Goal: Task Accomplishment & Management: Complete application form

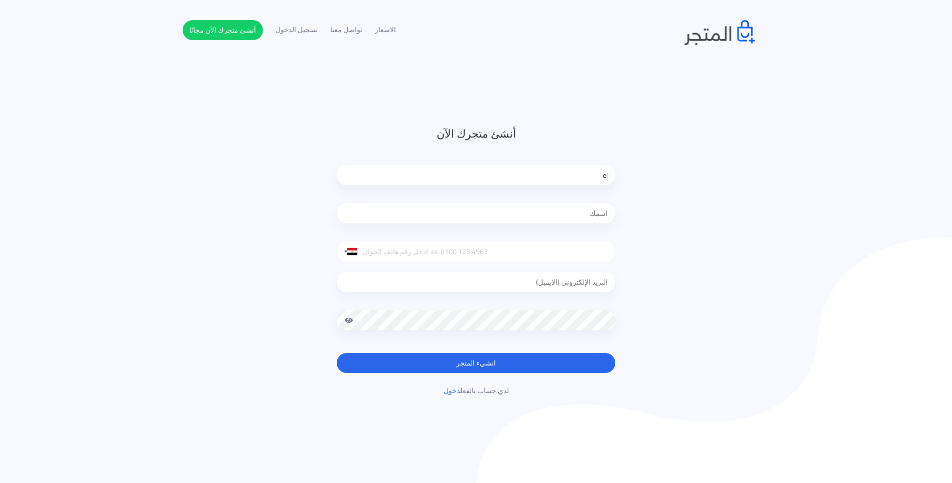
type input "e"
type input "ث"
type input "l"
type input "L"
type input "EL FATH PLUS"
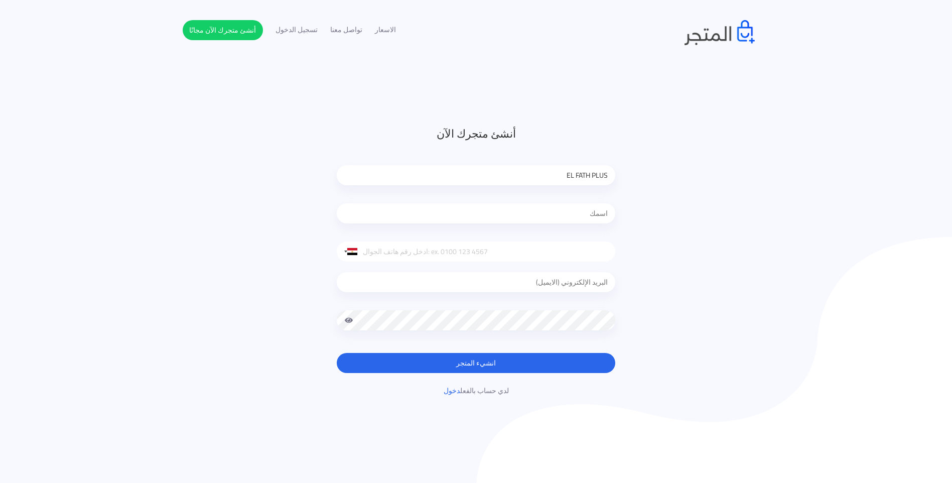
click at [527, 211] on input "text" at bounding box center [476, 213] width 279 height 20
click at [493, 255] on input "tel" at bounding box center [476, 251] width 279 height 20
click at [509, 285] on input "email" at bounding box center [476, 282] width 279 height 20
click at [401, 291] on input "email" at bounding box center [476, 282] width 279 height 20
click at [429, 226] on div at bounding box center [476, 216] width 279 height 46
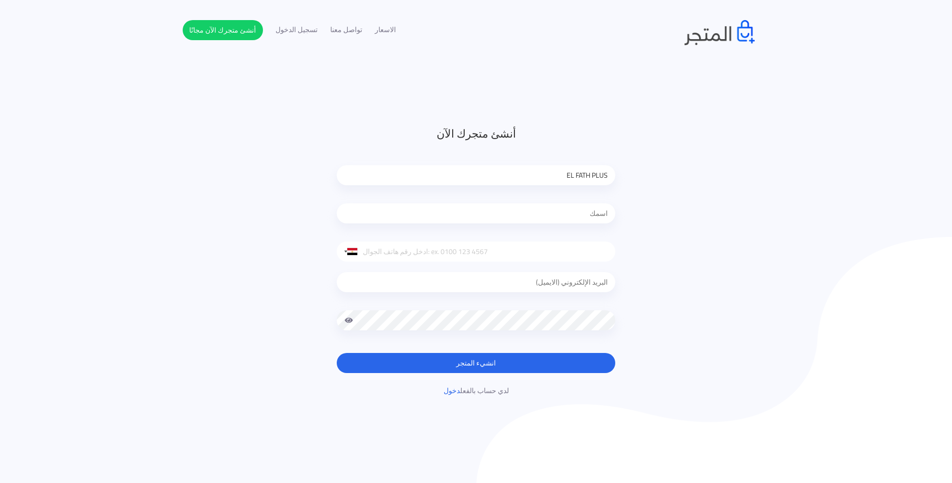
click at [433, 212] on input "text" at bounding box center [476, 213] width 279 height 20
type input "W"
type input "ELECTRO"
click at [525, 281] on input "email" at bounding box center [476, 282] width 279 height 20
click at [499, 257] on input "tel" at bounding box center [476, 251] width 279 height 20
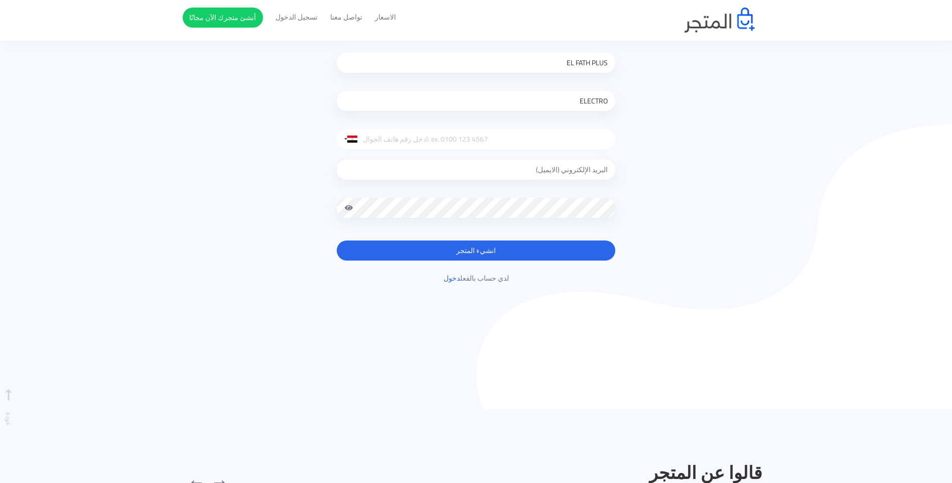
scroll to position [102, 0]
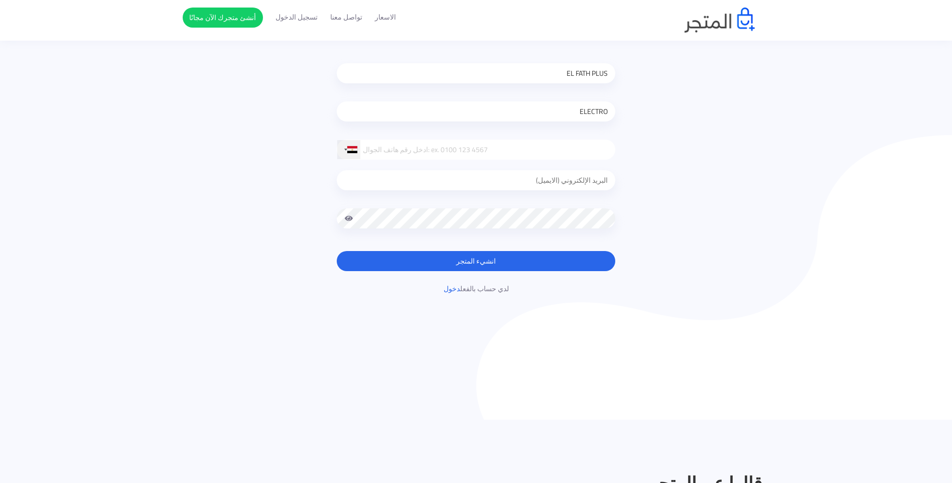
click at [351, 154] on div at bounding box center [348, 149] width 23 height 19
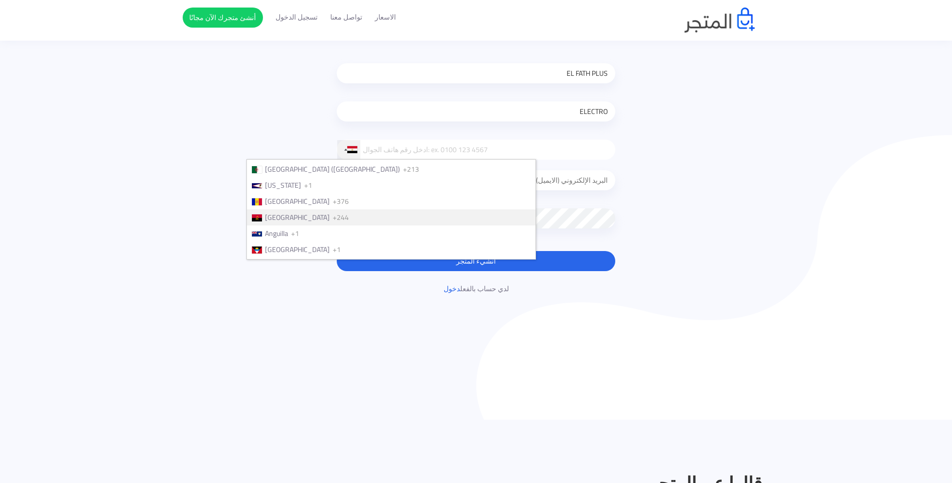
scroll to position [50, 0]
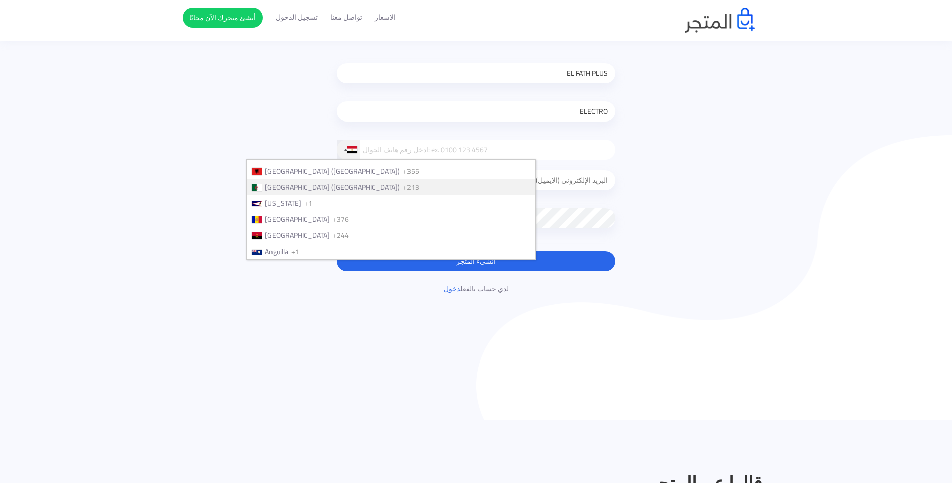
click at [398, 190] on li "[GEOGRAPHIC_DATA] (‫[GEOGRAPHIC_DATA]‬‎) +213" at bounding box center [391, 187] width 289 height 16
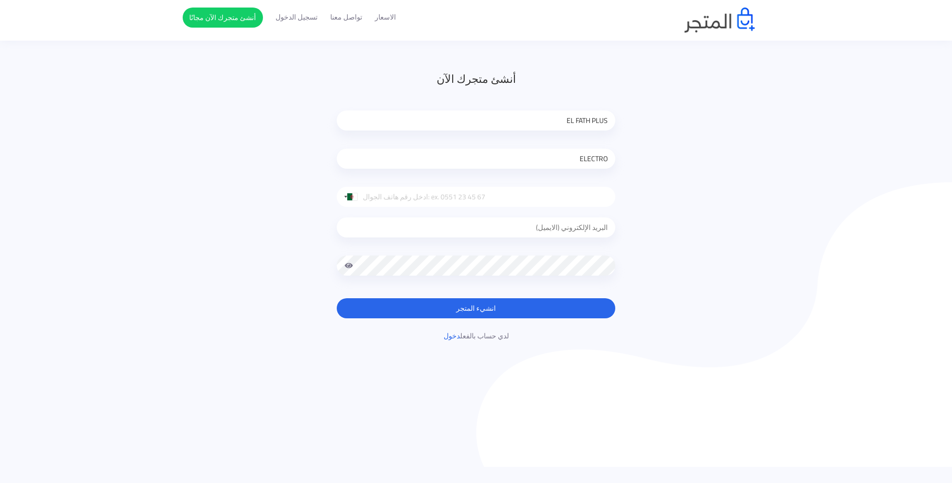
scroll to position [0, 0]
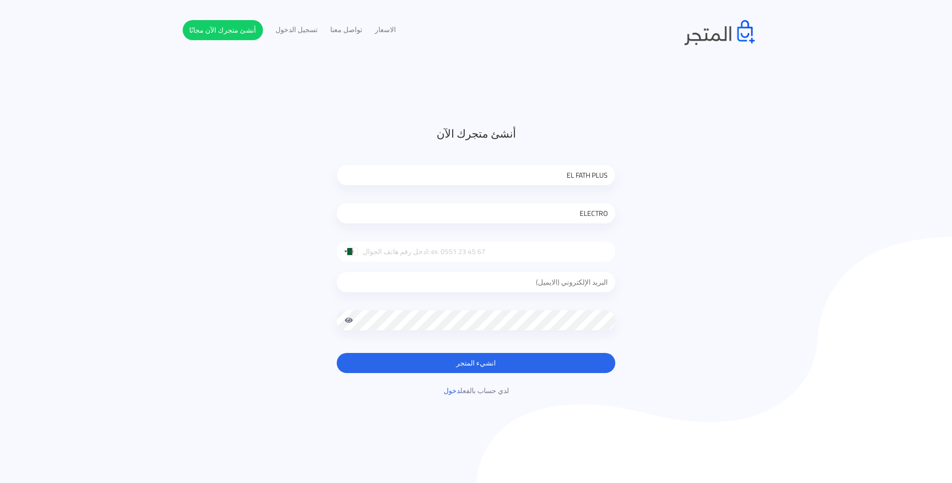
drag, startPoint x: 561, startPoint y: 172, endPoint x: 674, endPoint y: 177, distance: 113.5
click at [674, 177] on div "أنشئ متجرك الآن EL FATH PLUS ELECTRO [GEOGRAPHIC_DATA] +1 [GEOGRAPHIC_DATA] +44…" at bounding box center [476, 260] width 587 height 270
type input "BRICO"
drag, startPoint x: 567, startPoint y: 208, endPoint x: 638, endPoint y: 215, distance: 71.6
click at [638, 215] on div "أنشئ متجرك الآن BRICO ELECTRO [GEOGRAPHIC_DATA] +1 [GEOGRAPHIC_DATA] +44 [GEOGR…" at bounding box center [476, 260] width 587 height 270
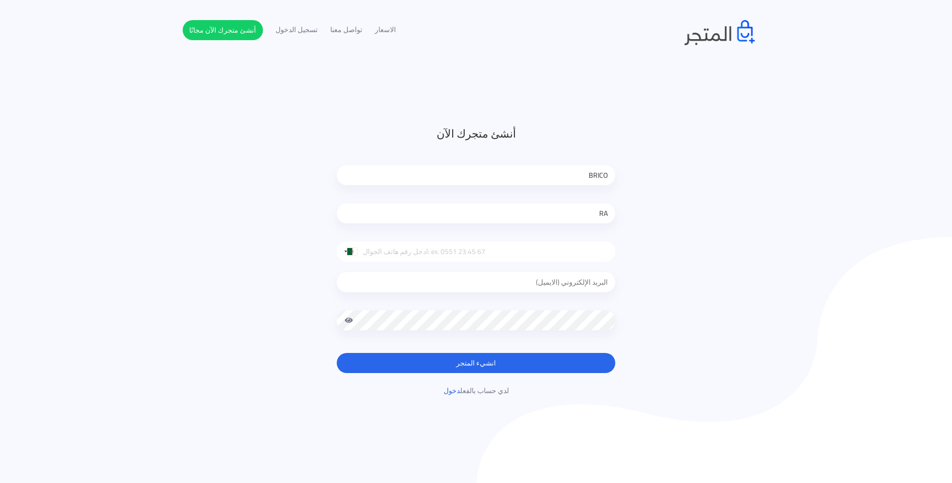
type input "R"
type input "C"
type input "ABDERRAHIM"
click at [541, 251] on input "tel" at bounding box center [476, 251] width 279 height 20
type input "0668393000"
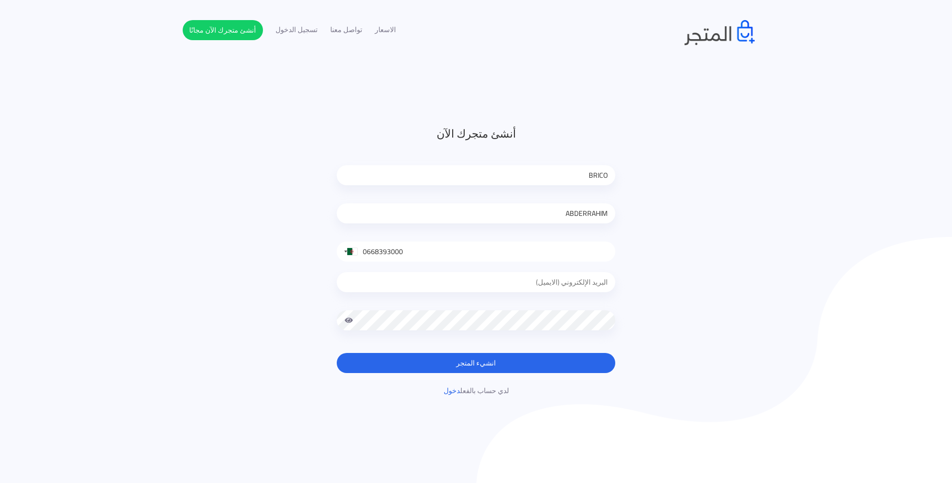
click at [489, 290] on input "email" at bounding box center [476, 282] width 279 height 20
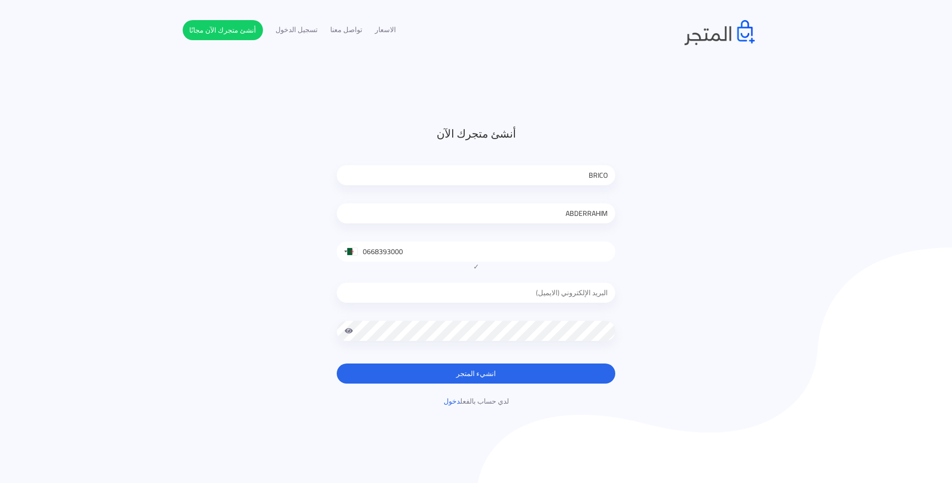
click at [434, 294] on input "email" at bounding box center [476, 293] width 279 height 20
type input "R"
type input "[EMAIL_ADDRESS][DOMAIN_NAME]"
click at [337, 363] on button "انشيء المتجر" at bounding box center [476, 373] width 279 height 20
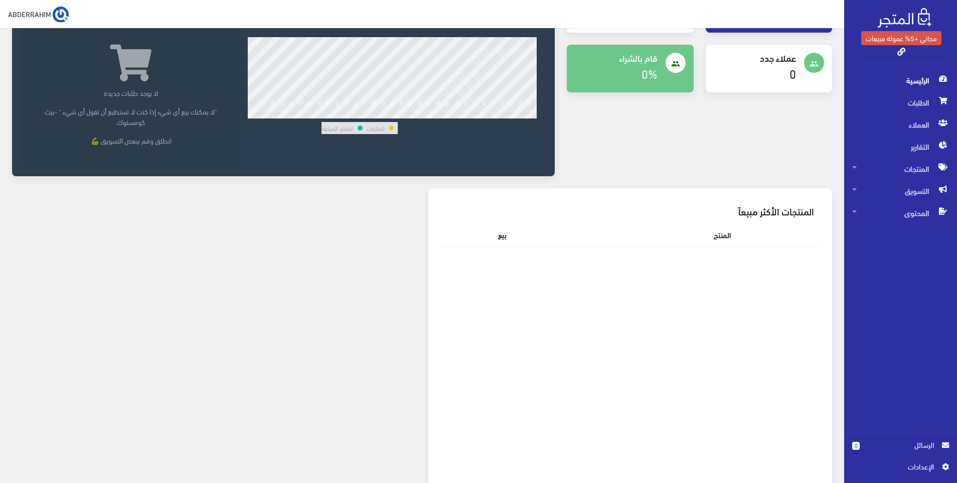
scroll to position [160, 0]
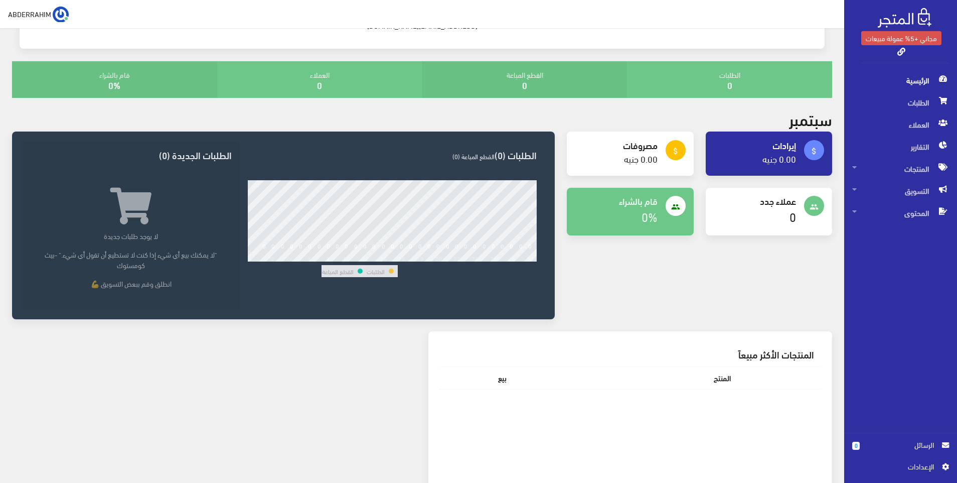
click at [297, 81] on h4 "0" at bounding box center [319, 85] width 189 height 10
click at [201, 81] on h4 "0%" at bounding box center [114, 85] width 189 height 10
click at [515, 93] on div "القطع المباعة 0" at bounding box center [525, 79] width 205 height 37
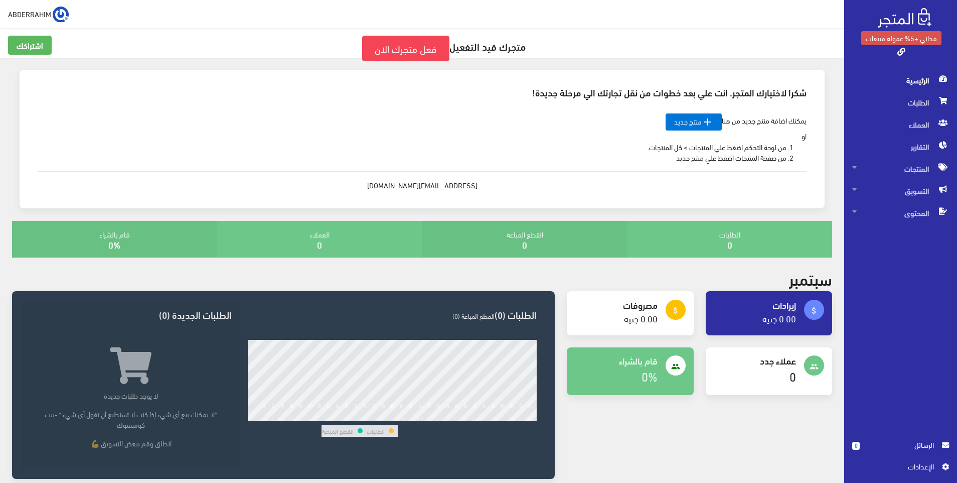
scroll to position [0, 0]
click at [707, 126] on icon "" at bounding box center [708, 122] width 12 height 12
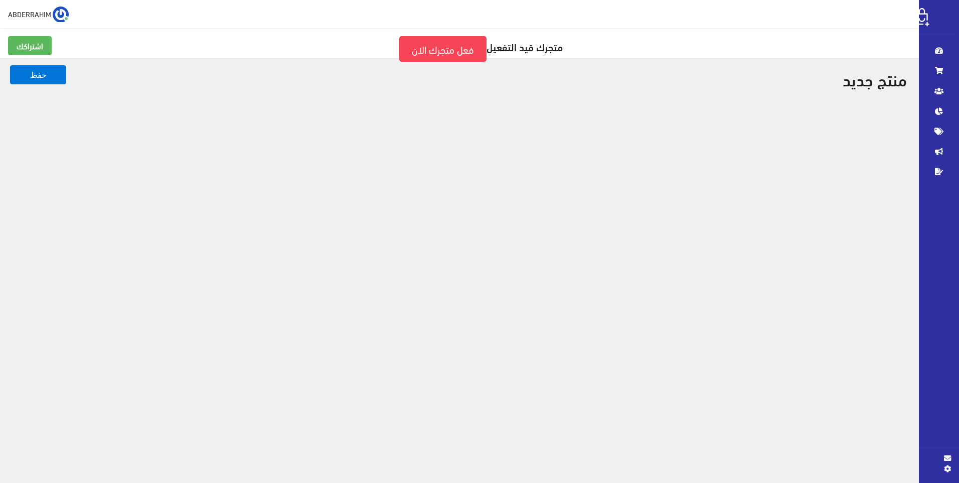
select select
